Goal: Task Accomplishment & Management: Manage account settings

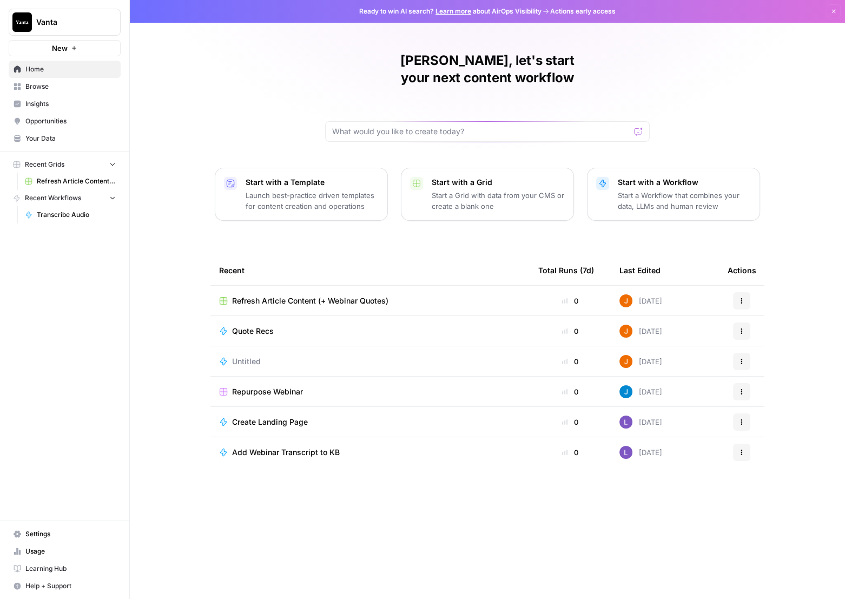
click at [49, 532] on span "Settings" at bounding box center [70, 534] width 90 height 10
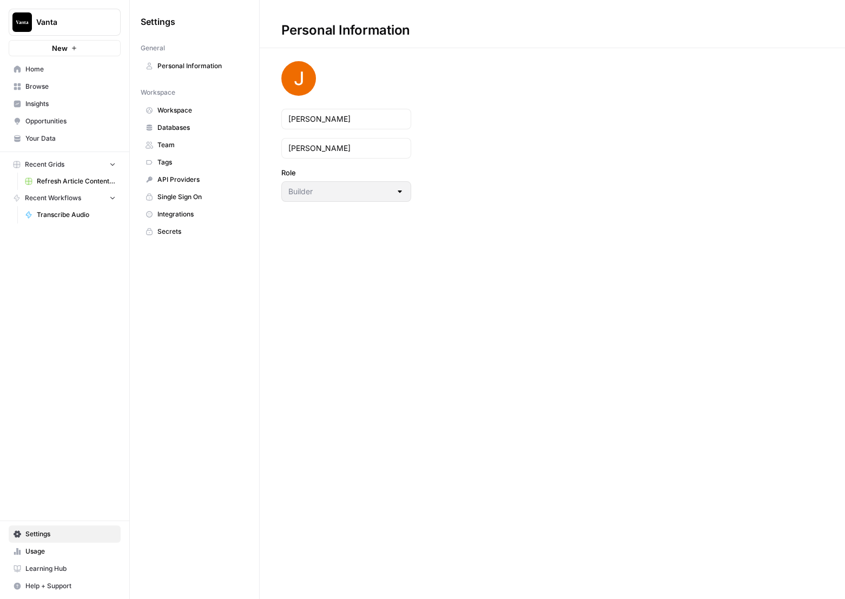
click at [184, 147] on span "Team" at bounding box center [200, 145] width 86 height 10
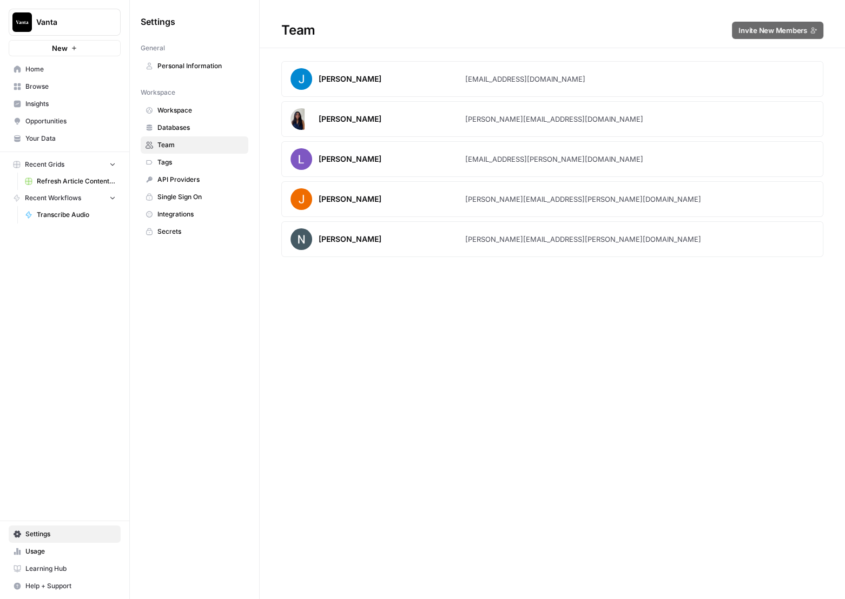
click at [424, 270] on div "Team Invite New Members [PERSON_NAME] [PERSON_NAME][EMAIL_ADDRESS][DOMAIN_NAME]…" at bounding box center [552, 299] width 585 height 599
click at [186, 110] on span "Workspace" at bounding box center [200, 110] width 86 height 10
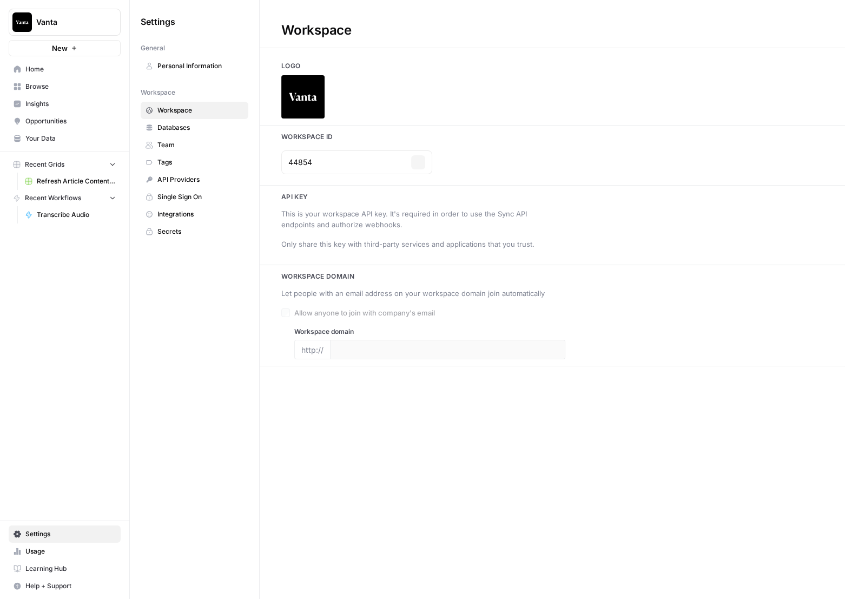
type input "[URL][DOMAIN_NAME]"
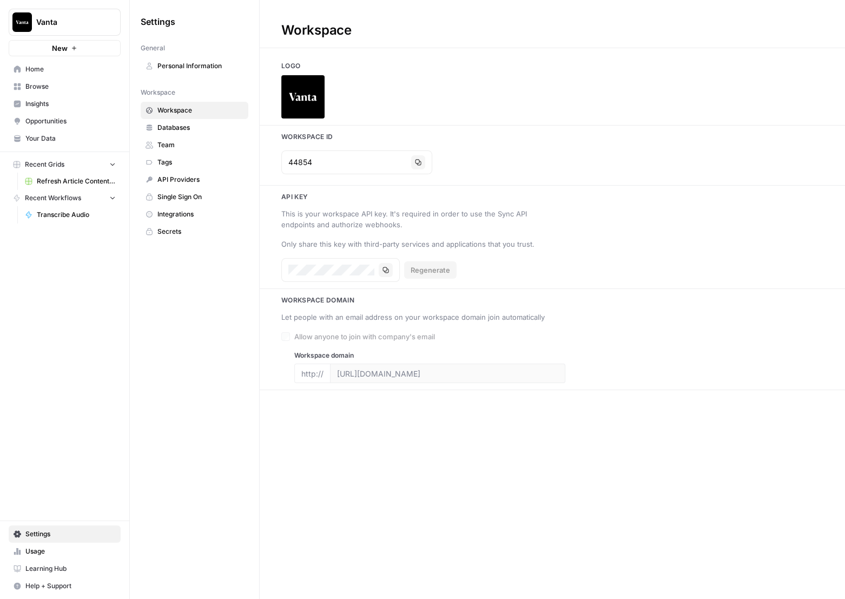
click at [183, 120] on link "Databases" at bounding box center [195, 127] width 108 height 17
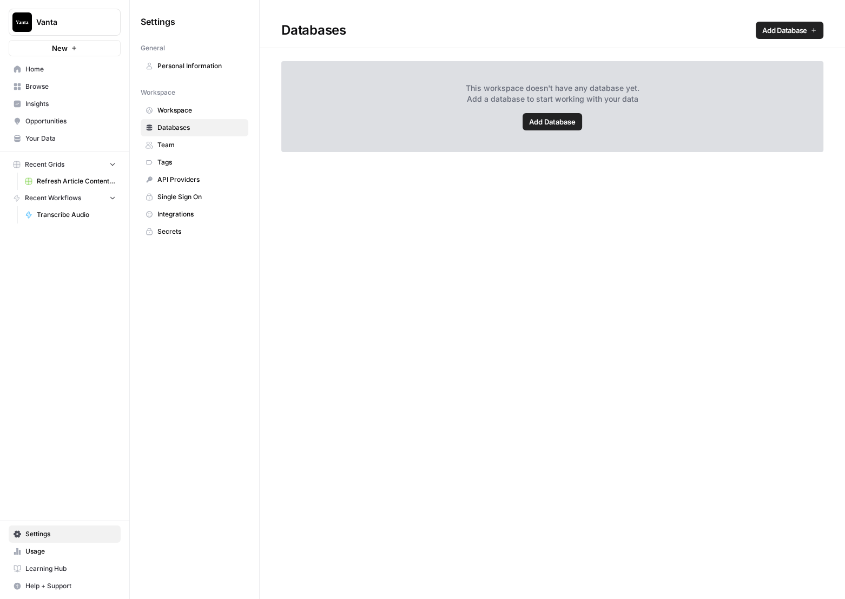
click at [183, 130] on span "Databases" at bounding box center [200, 128] width 86 height 10
click at [183, 143] on span "Team" at bounding box center [200, 145] width 86 height 10
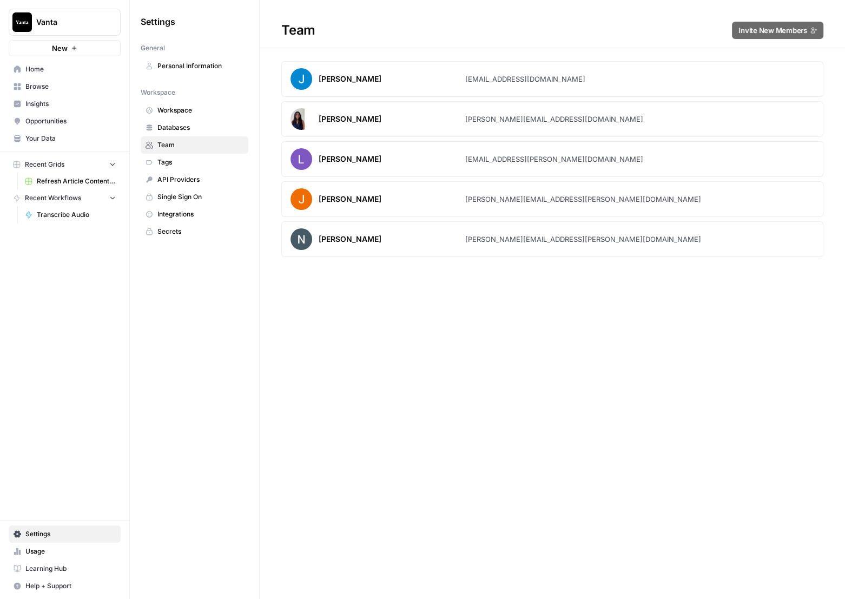
click at [182, 157] on span "Tags" at bounding box center [200, 162] width 86 height 10
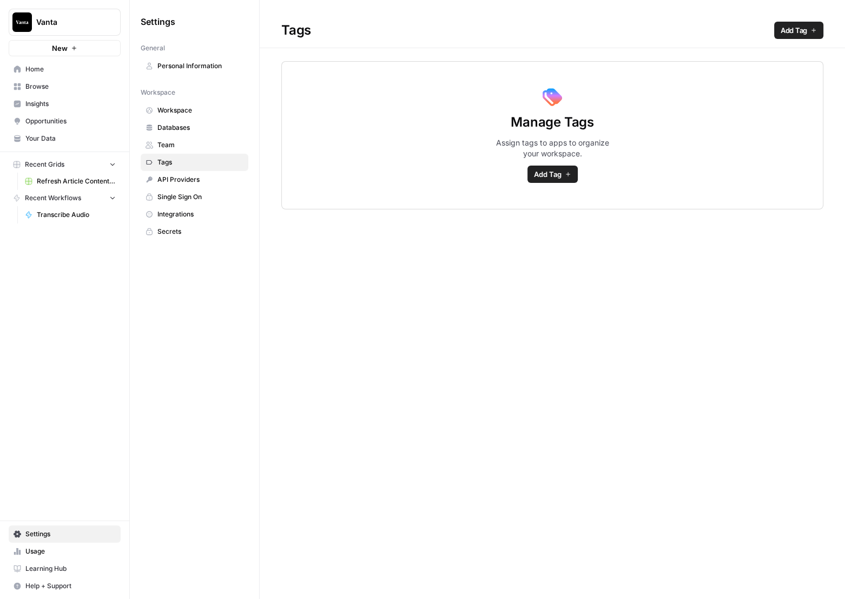
click at [182, 148] on span "Team" at bounding box center [200, 145] width 86 height 10
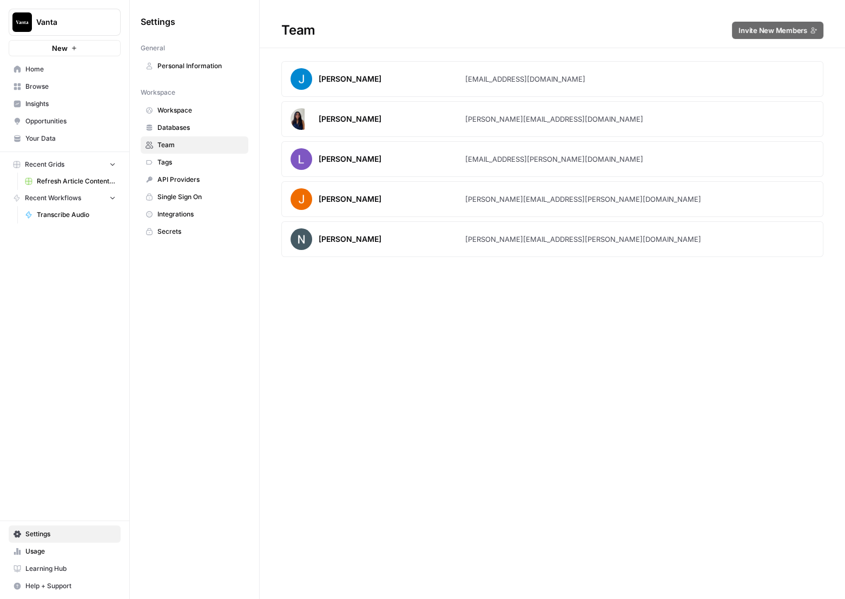
click at [540, 312] on div "Team Invite New Members [PERSON_NAME] [PERSON_NAME][EMAIL_ADDRESS][DOMAIN_NAME]…" at bounding box center [552, 299] width 585 height 599
click at [362, 122] on div "[PERSON_NAME]" at bounding box center [350, 119] width 63 height 11
click at [182, 237] on link "Secrets" at bounding box center [195, 231] width 108 height 17
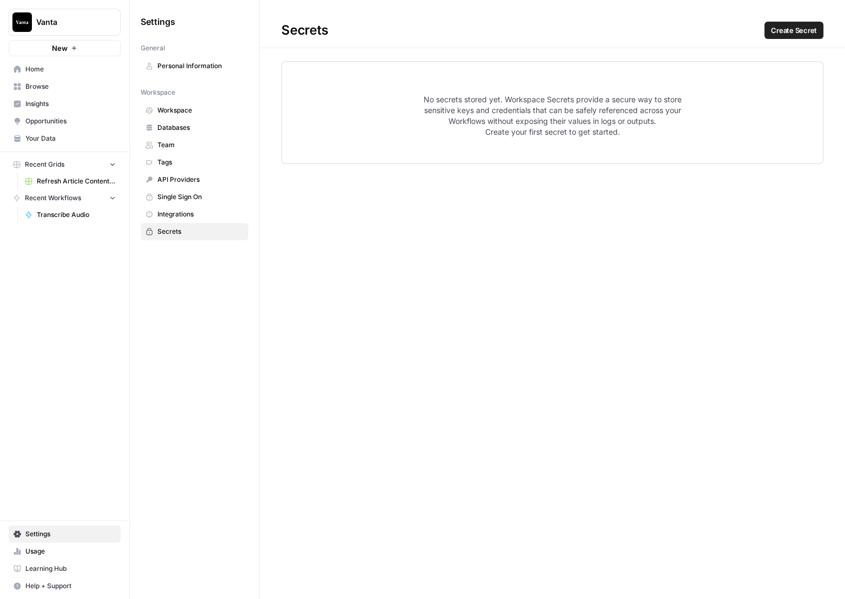
click at [186, 223] on link "Secrets" at bounding box center [195, 231] width 108 height 17
click at [186, 217] on span "Integrations" at bounding box center [200, 214] width 86 height 10
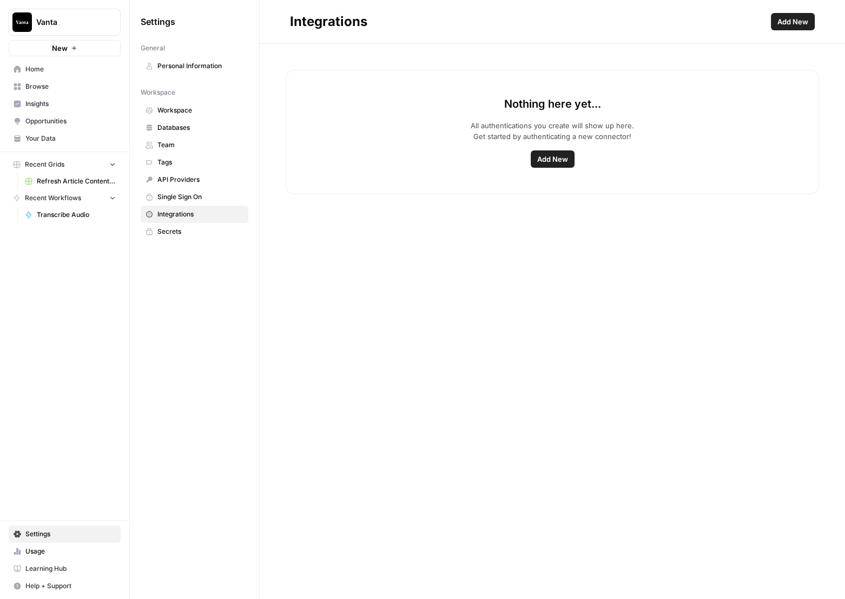
click at [194, 198] on span "Single Sign On" at bounding box center [200, 197] width 86 height 10
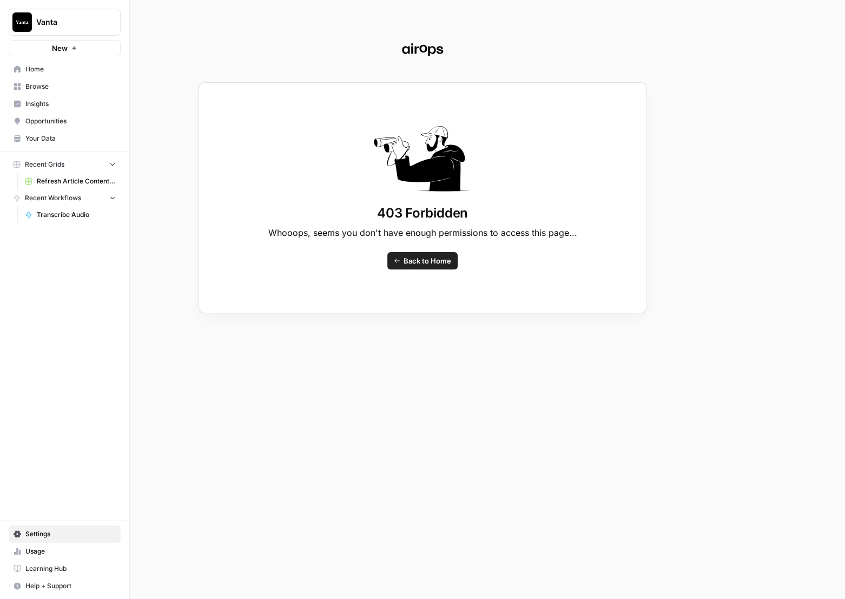
drag, startPoint x: 75, startPoint y: 571, endPoint x: 68, endPoint y: 565, distance: 9.6
click at [75, 572] on div "403 Forbidden Whooops, seems you don't have enough permissions to access this p…" at bounding box center [422, 299] width 845 height 599
click at [55, 548] on div "403 Forbidden Whooops, seems you don't have enough permissions to access this p…" at bounding box center [422, 299] width 845 height 599
click at [62, 532] on div "403 Forbidden Whooops, seems you don't have enough permissions to access this p…" at bounding box center [422, 299] width 845 height 599
click at [61, 70] on div "403 Forbidden Whooops, seems you don't have enough permissions to access this p…" at bounding box center [422, 299] width 845 height 599
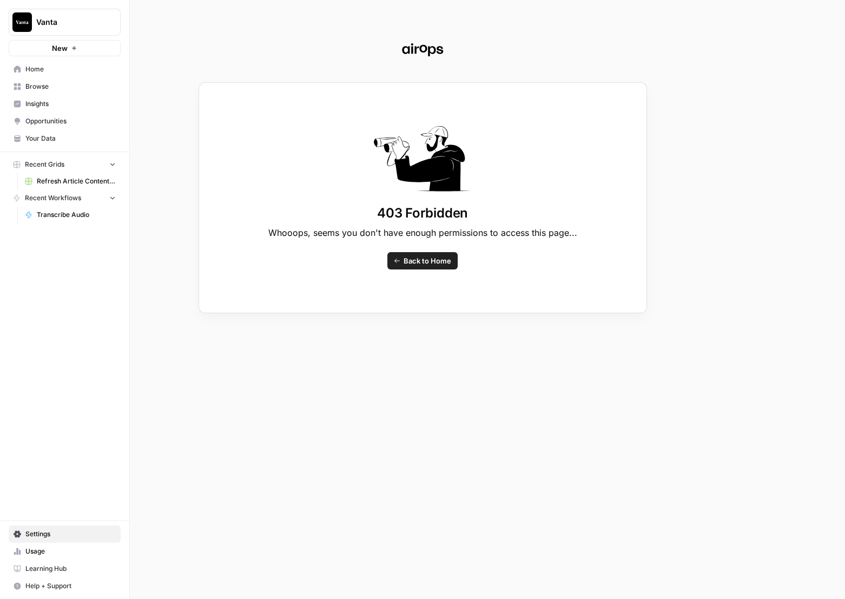
click at [41, 65] on div "403 Forbidden Whooops, seems you don't have enough permissions to access this p…" at bounding box center [422, 299] width 845 height 599
click at [35, 69] on div "403 Forbidden Whooops, seems you don't have enough permissions to access this p…" at bounding box center [422, 299] width 845 height 599
click at [55, 529] on div "403 Forbidden Whooops, seems you don't have enough permissions to access this p…" at bounding box center [422, 299] width 845 height 599
click at [52, 538] on div "403 Forbidden Whooops, seems you don't have enough permissions to access this p…" at bounding box center [422, 299] width 845 height 599
